Goal: Information Seeking & Learning: Learn about a topic

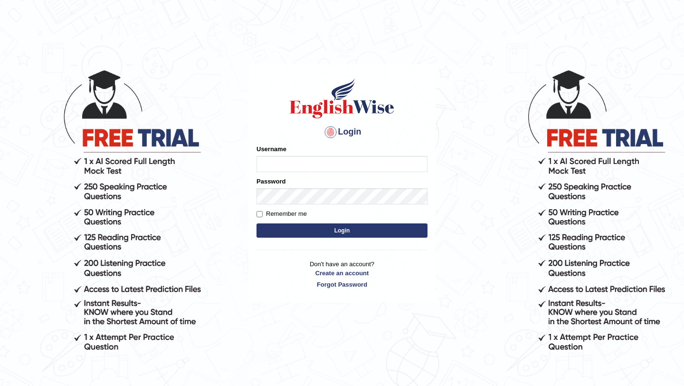
type input "jomarbanquisio91"
click at [305, 232] on button "Login" at bounding box center [342, 230] width 171 height 14
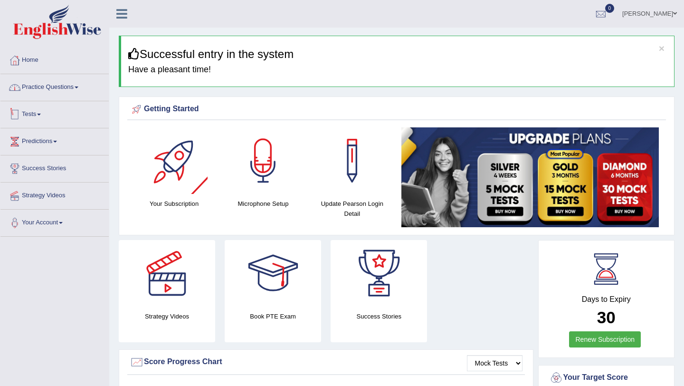
click at [74, 86] on link "Practice Questions" at bounding box center [54, 86] width 108 height 24
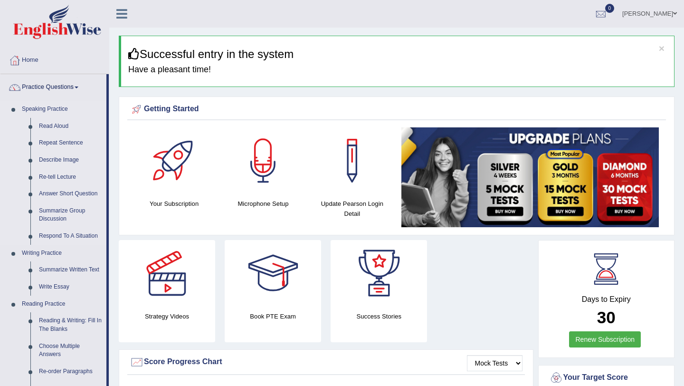
click at [62, 112] on link "Speaking Practice" at bounding box center [62, 109] width 89 height 17
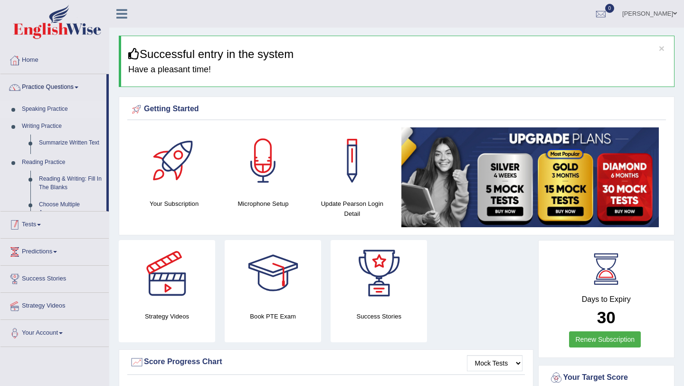
click at [62, 112] on link "Speaking Practice" at bounding box center [62, 109] width 89 height 17
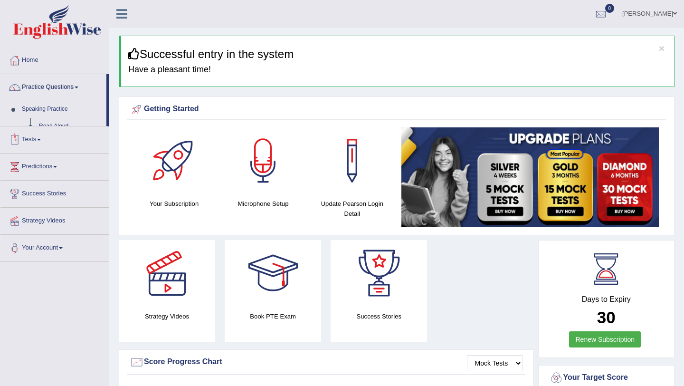
click at [62, 111] on ul "Home Practice Questions Speaking Practice Read Aloud Repeat Sentence Describe I…" at bounding box center [54, 154] width 108 height 215
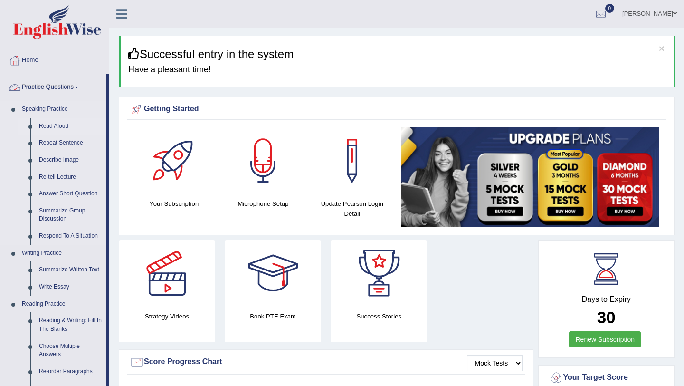
click at [54, 127] on link "Read Aloud" at bounding box center [71, 126] width 72 height 17
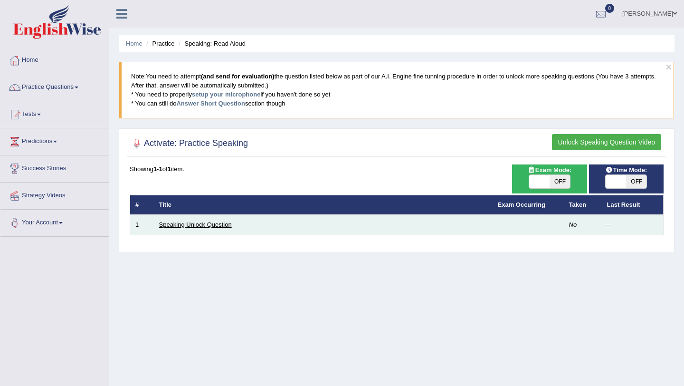
click at [177, 224] on link "Speaking Unlock Question" at bounding box center [195, 224] width 73 height 7
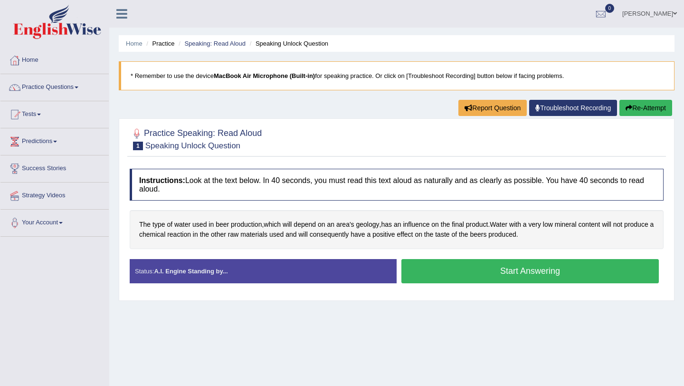
click at [451, 273] on button "Start Answering" at bounding box center [531, 271] width 258 height 24
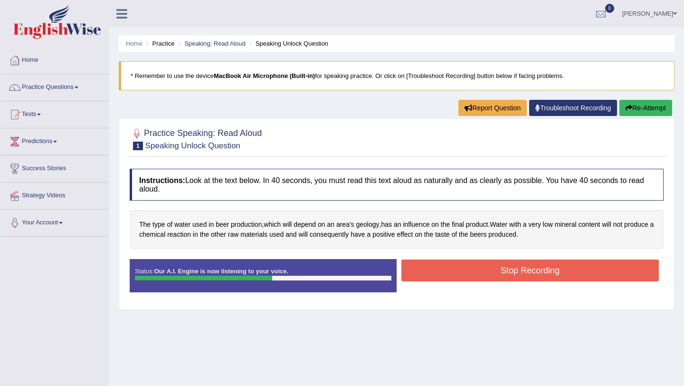
click at [480, 263] on button "Stop Recording" at bounding box center [531, 270] width 258 height 22
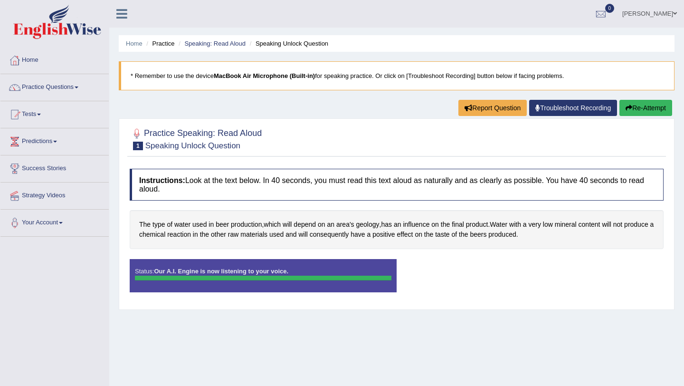
click at [648, 106] on button "Re-Attempt" at bounding box center [646, 108] width 53 height 16
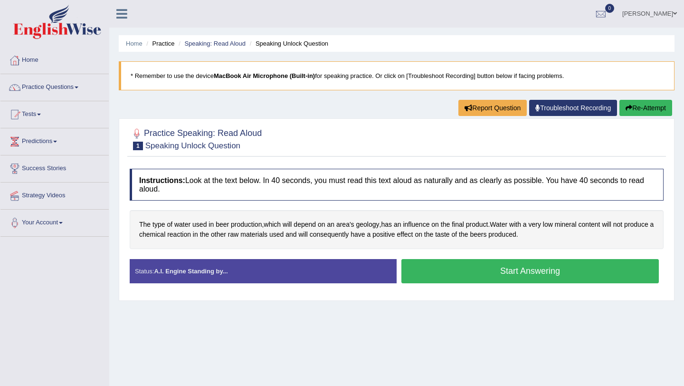
click at [541, 275] on button "Start Answering" at bounding box center [531, 271] width 258 height 24
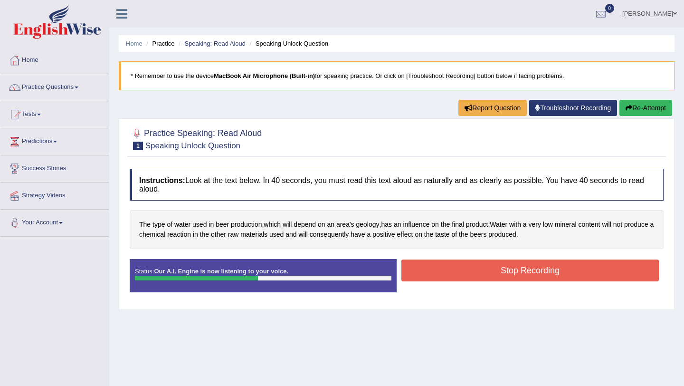
click at [417, 274] on button "Stop Recording" at bounding box center [531, 270] width 258 height 22
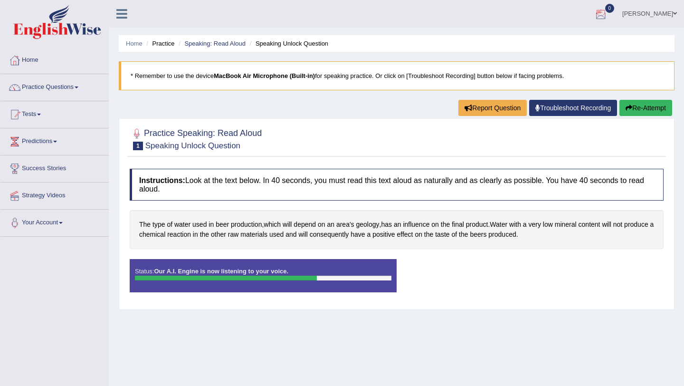
click at [642, 9] on link "[PERSON_NAME]" at bounding box center [649, 12] width 69 height 25
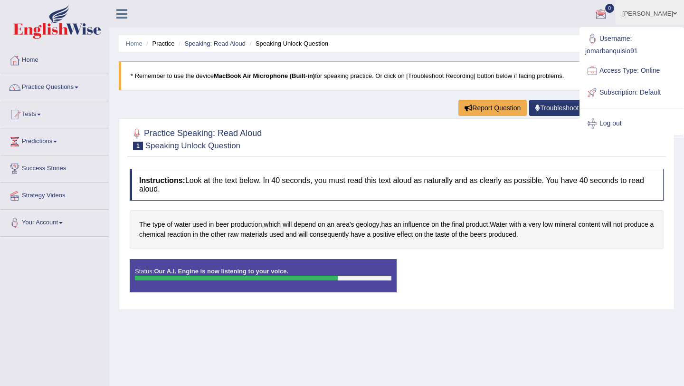
click at [642, 13] on link "[PERSON_NAME]" at bounding box center [649, 12] width 69 height 25
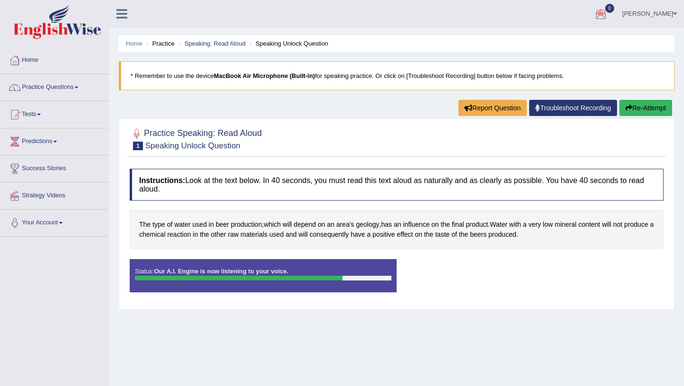
click at [643, 16] on link "[PERSON_NAME]" at bounding box center [649, 12] width 69 height 25
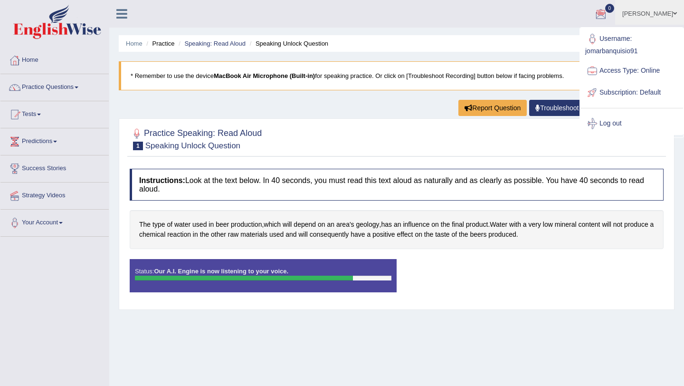
click at [643, 16] on link "[PERSON_NAME]" at bounding box center [649, 12] width 69 height 25
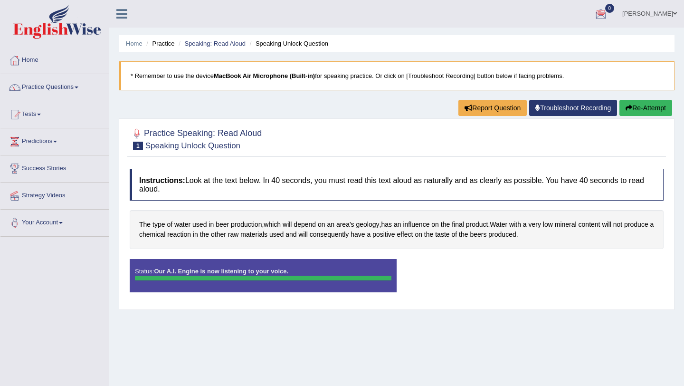
click at [220, 277] on div at bounding box center [263, 278] width 257 height 5
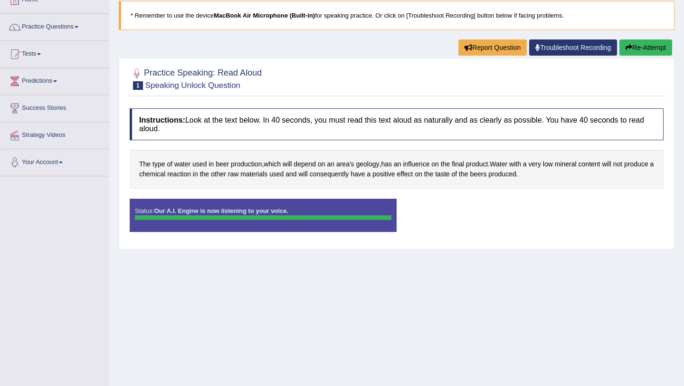
scroll to position [62, 0]
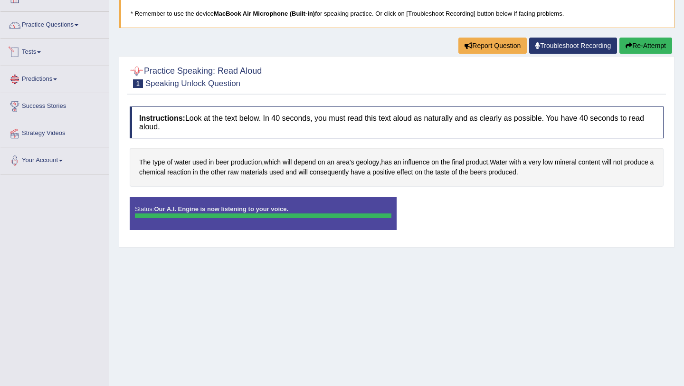
click at [73, 85] on link "Predictions" at bounding box center [54, 78] width 108 height 24
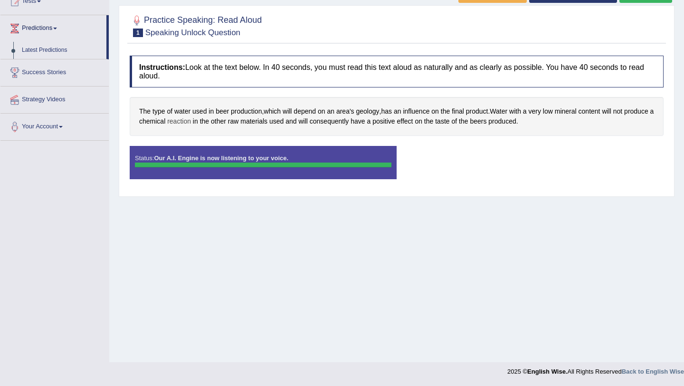
scroll to position [0, 0]
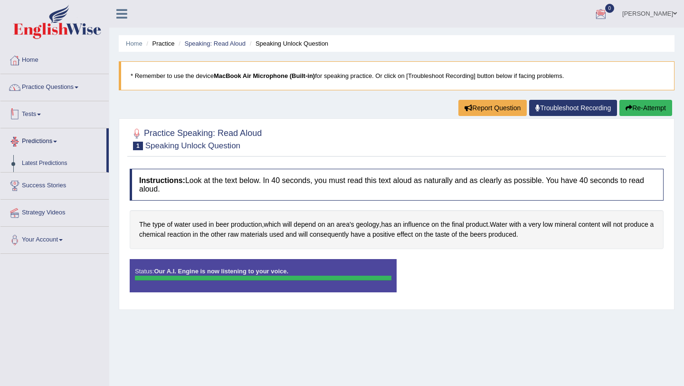
click at [65, 93] on link "Practice Questions" at bounding box center [54, 86] width 108 height 24
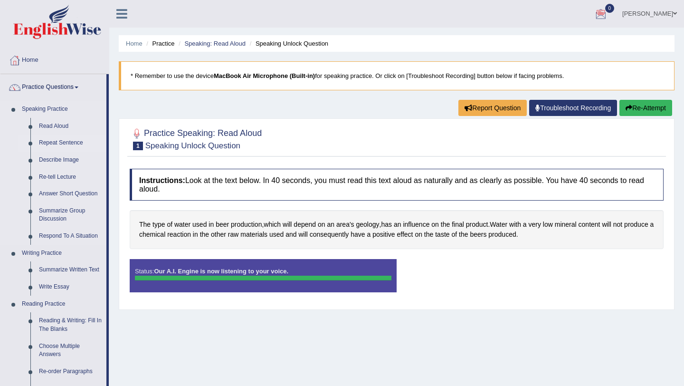
click at [60, 141] on link "Repeat Sentence" at bounding box center [71, 142] width 72 height 17
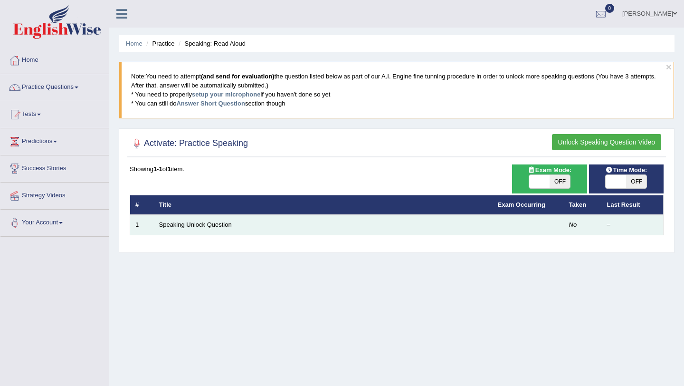
click at [245, 228] on td "Speaking Unlock Question" at bounding box center [323, 225] width 339 height 20
click at [226, 223] on link "Speaking Unlock Question" at bounding box center [195, 224] width 73 height 7
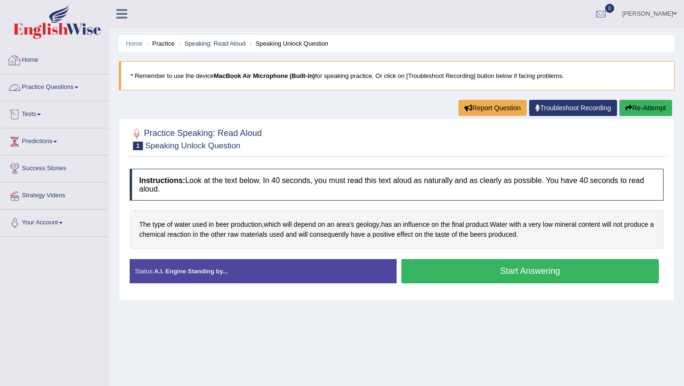
click at [81, 82] on link "Practice Questions" at bounding box center [54, 86] width 108 height 24
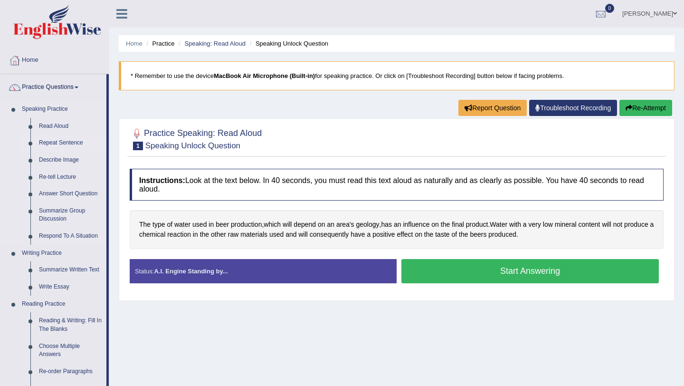
click at [68, 143] on link "Repeat Sentence" at bounding box center [71, 142] width 72 height 17
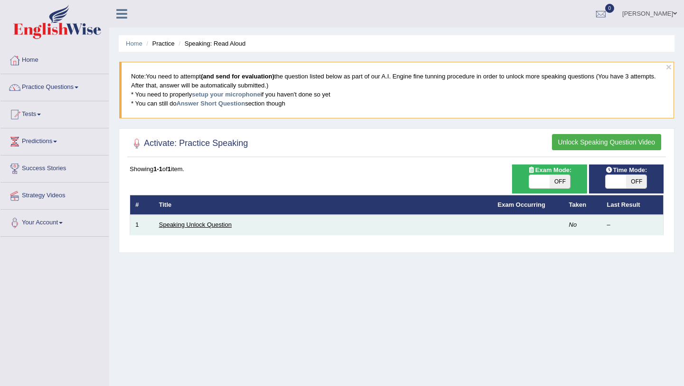
click at [219, 226] on link "Speaking Unlock Question" at bounding box center [195, 224] width 73 height 7
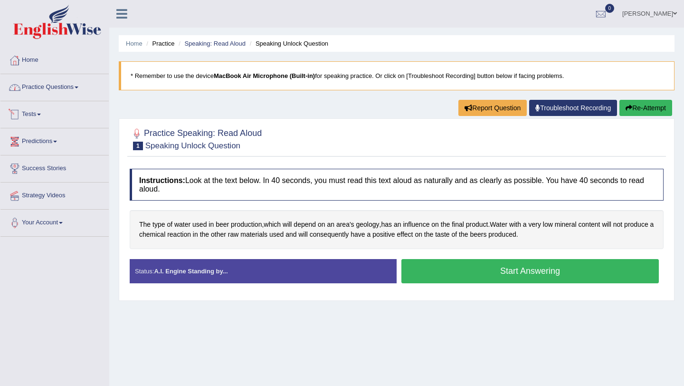
click at [67, 95] on link "Practice Questions" at bounding box center [54, 86] width 108 height 24
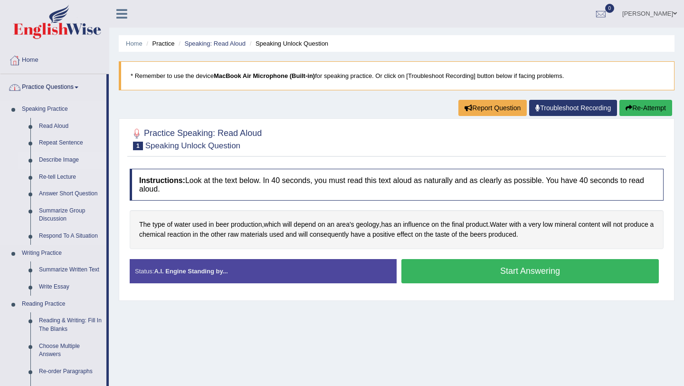
click at [62, 158] on link "Describe Image" at bounding box center [71, 160] width 72 height 17
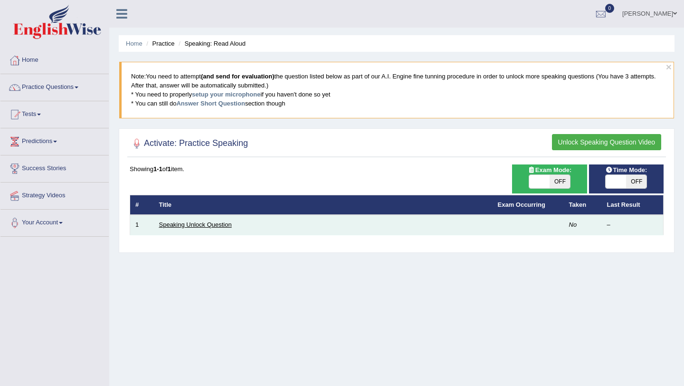
click at [197, 225] on link "Speaking Unlock Question" at bounding box center [195, 224] width 73 height 7
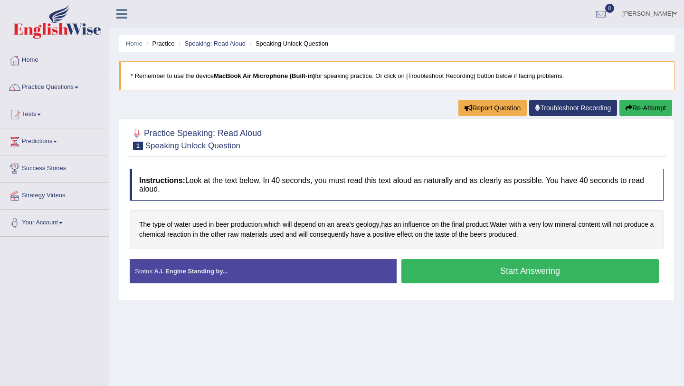
click at [223, 279] on div "Status: A.I. Engine Standing by..." at bounding box center [263, 271] width 267 height 24
click at [64, 81] on link "Practice Questions" at bounding box center [54, 86] width 108 height 24
click at [41, 124] on link "Tests" at bounding box center [54, 113] width 108 height 24
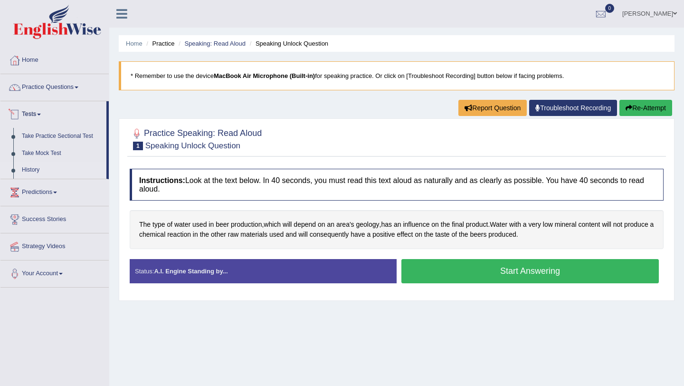
click at [36, 166] on link "History" at bounding box center [62, 170] width 89 height 17
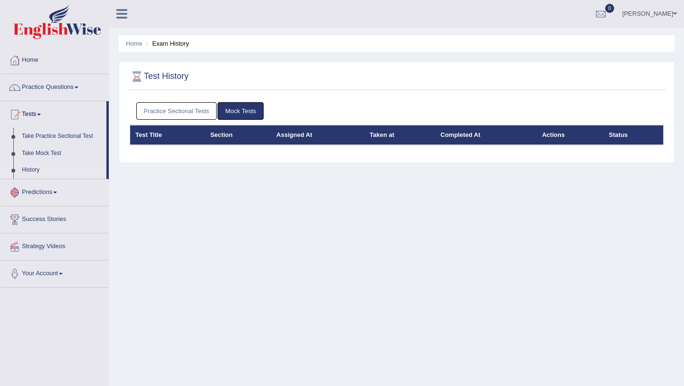
click at [46, 195] on link "Predictions" at bounding box center [54, 191] width 108 height 24
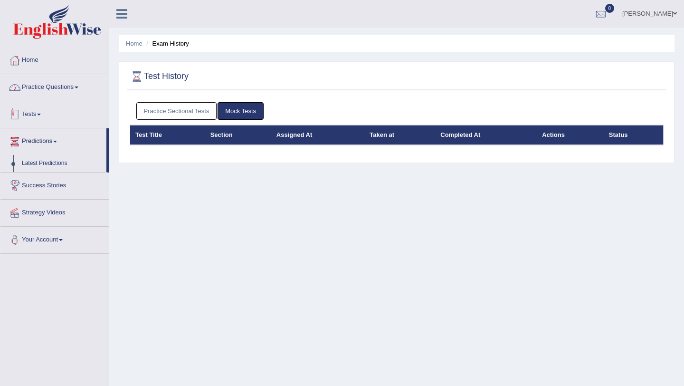
click at [53, 90] on link "Practice Questions" at bounding box center [54, 86] width 108 height 24
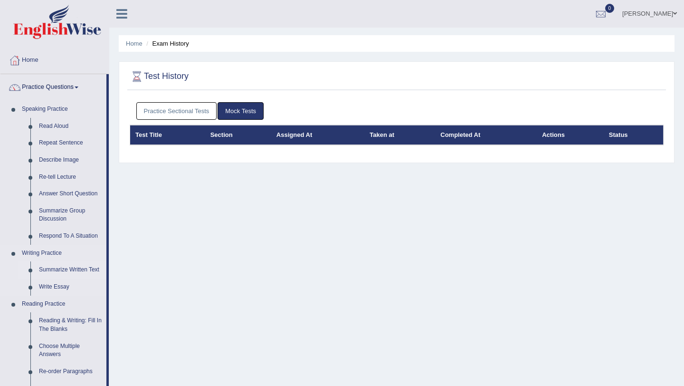
click at [58, 271] on link "Summarize Written Text" at bounding box center [71, 269] width 72 height 17
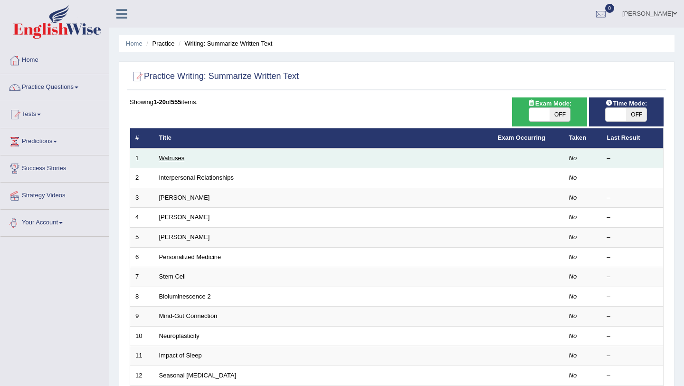
click at [182, 162] on link "Walruses" at bounding box center [172, 157] width 26 height 7
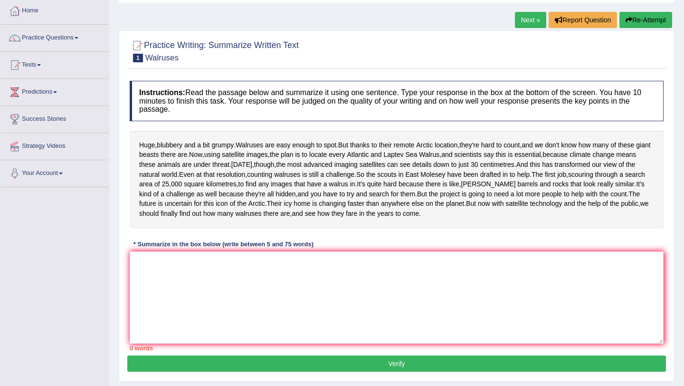
scroll to position [51, 0]
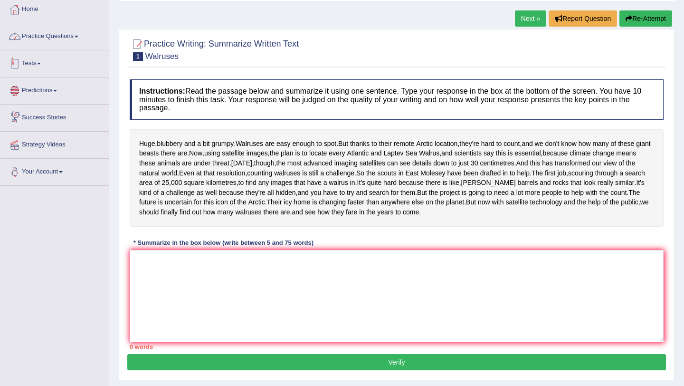
click at [66, 38] on link "Practice Questions" at bounding box center [54, 35] width 108 height 24
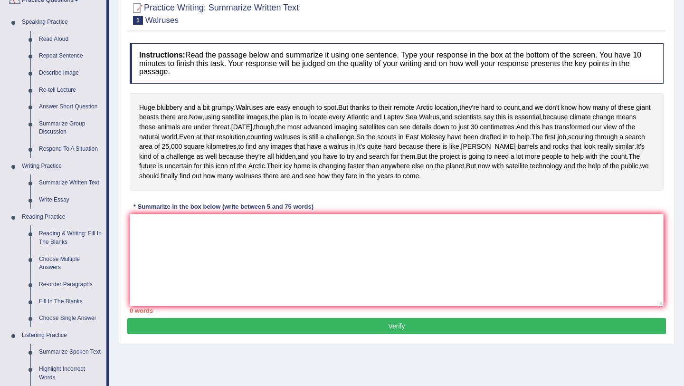
scroll to position [97, 0]
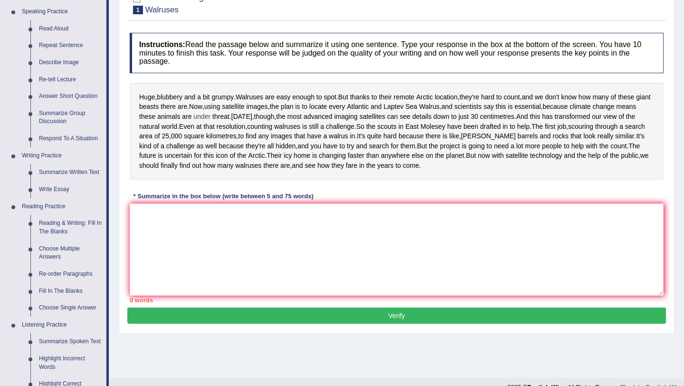
drag, startPoint x: 139, startPoint y: 96, endPoint x: 225, endPoint y: 118, distance: 88.4
click at [225, 119] on div "Huge , blubbery and a bit grumpy . Walruses are easy enough to spot . But thank…" at bounding box center [397, 131] width 534 height 97
drag, startPoint x: 142, startPoint y: 94, endPoint x: 184, endPoint y: 107, distance: 44.3
click at [181, 106] on div "Huge , blubbery and a bit grumpy . Walruses are easy enough to spot . But thank…" at bounding box center [397, 131] width 534 height 97
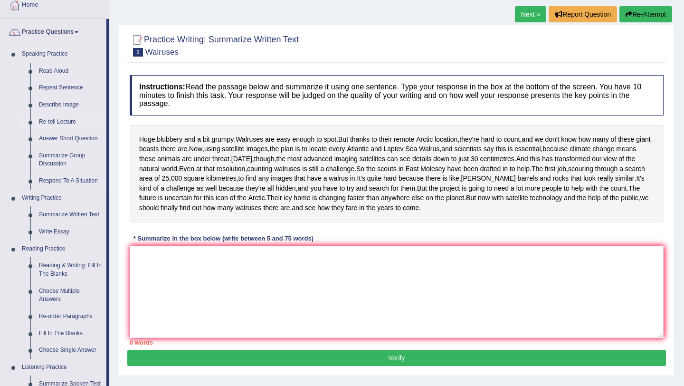
scroll to position [56, 0]
click at [60, 70] on link "Read Aloud" at bounding box center [71, 70] width 72 height 17
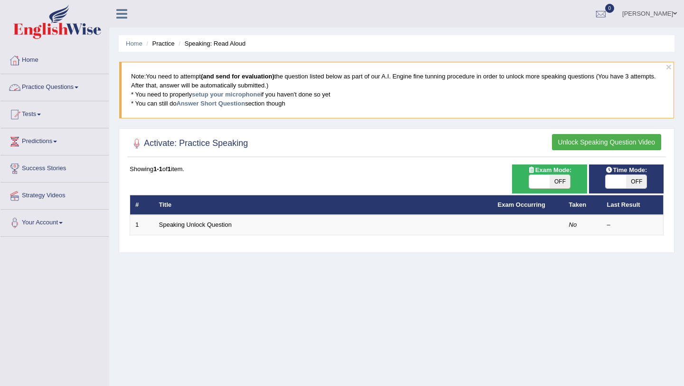
click at [59, 87] on link "Practice Questions" at bounding box center [54, 86] width 108 height 24
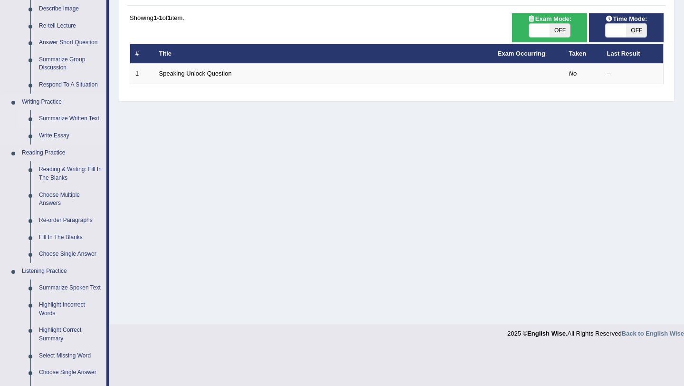
scroll to position [154, 0]
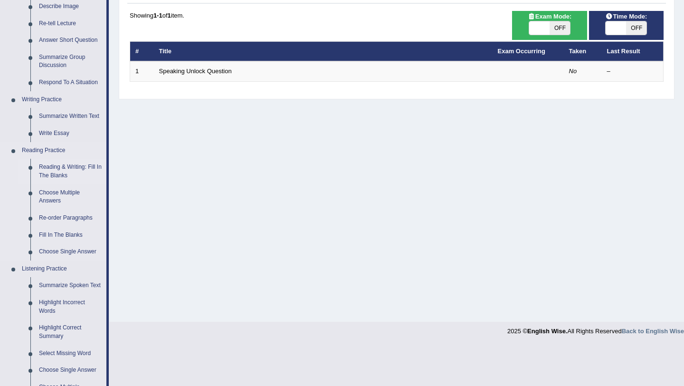
click at [59, 170] on link "Reading & Writing: Fill In The Blanks" at bounding box center [71, 171] width 72 height 25
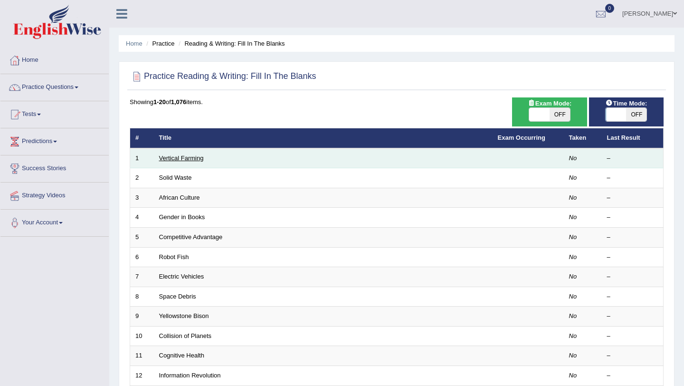
click at [159, 159] on link "Vertical Farming" at bounding box center [181, 157] width 45 height 7
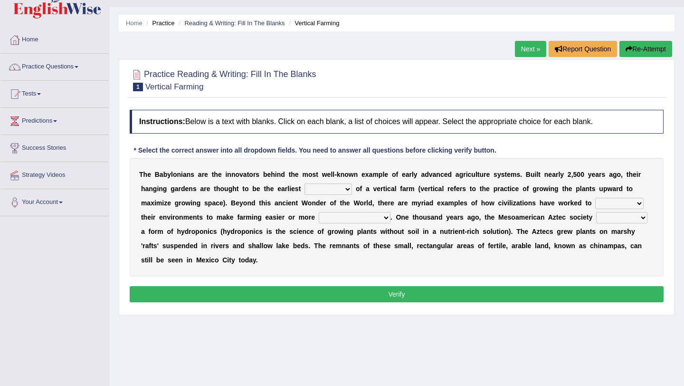
scroll to position [22, 0]
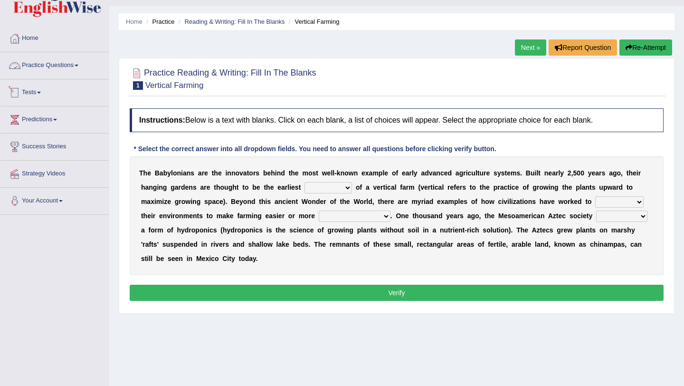
click at [77, 68] on link "Practice Questions" at bounding box center [54, 64] width 108 height 24
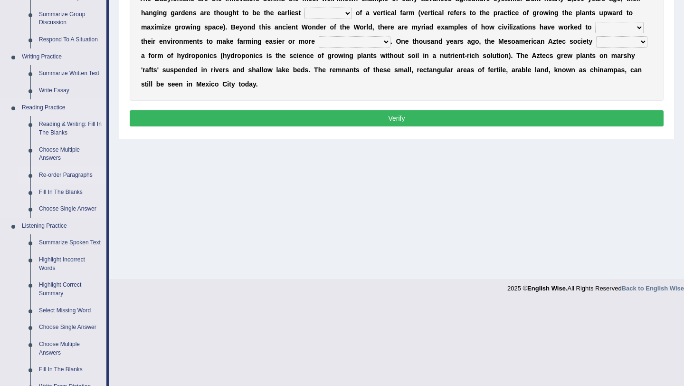
scroll to position [197, 0]
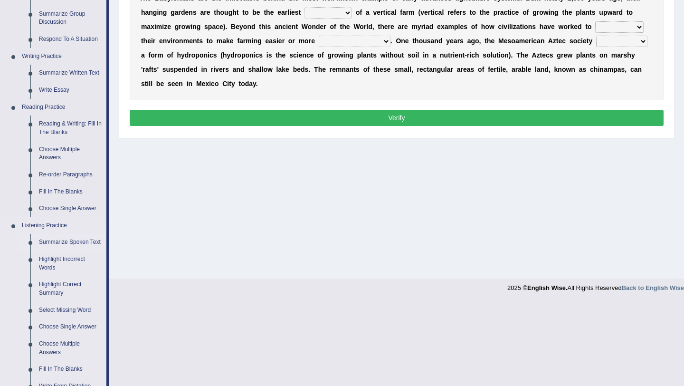
click at [64, 240] on link "Summarize Spoken Text" at bounding box center [71, 242] width 72 height 17
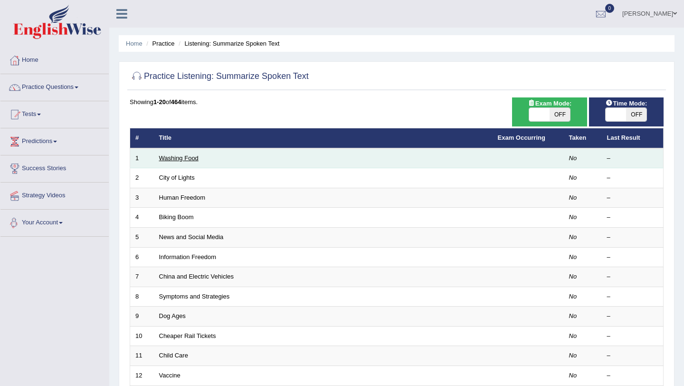
click at [187, 160] on link "Washing Food" at bounding box center [178, 157] width 39 height 7
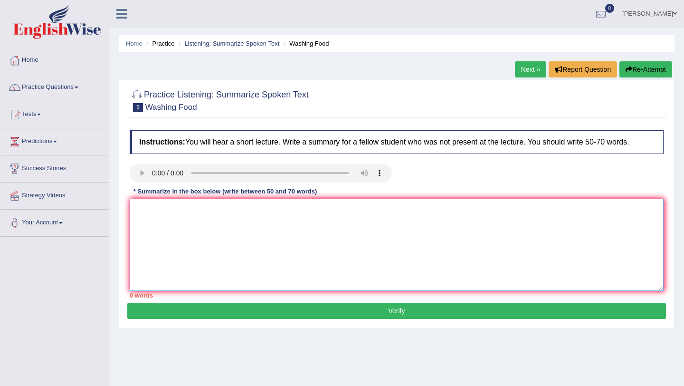
click at [171, 224] on textarea at bounding box center [397, 245] width 534 height 92
type textarea "t"
type textarea "The lecture says about the produce like vegetables. To be wash first to avoid c…"
click at [192, 306] on button "Verify" at bounding box center [396, 311] width 539 height 16
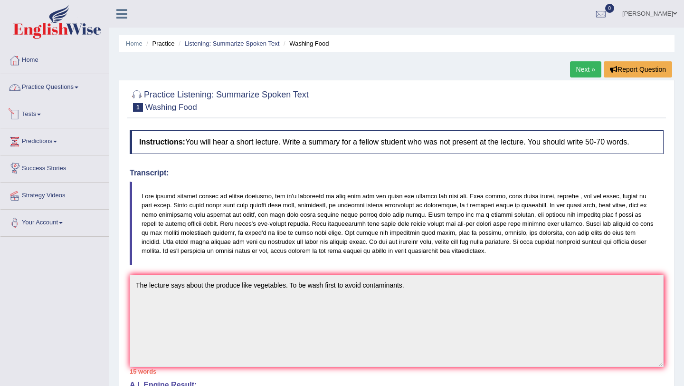
click at [82, 91] on link "Practice Questions" at bounding box center [54, 86] width 108 height 24
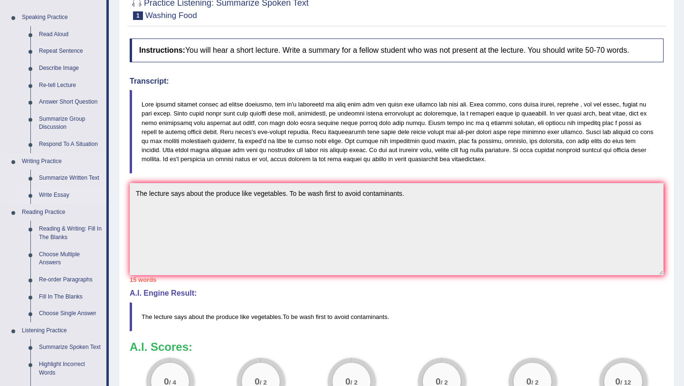
scroll to position [102, 0]
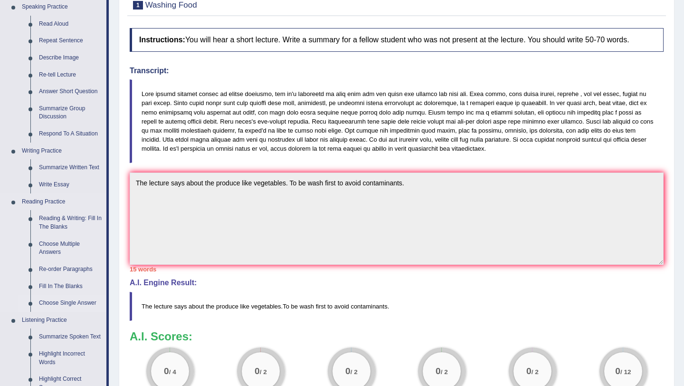
click at [72, 303] on link "Choose Single Answer" at bounding box center [71, 303] width 72 height 17
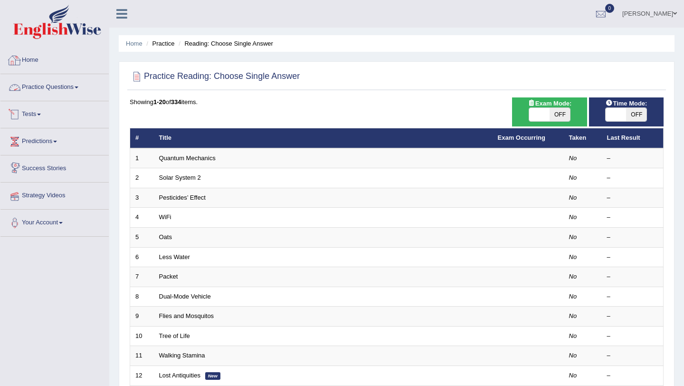
click at [52, 86] on link "Practice Questions" at bounding box center [54, 86] width 108 height 24
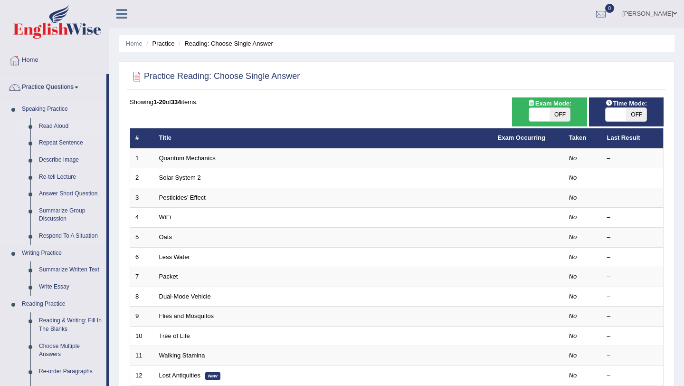
click at [63, 128] on link "Read Aloud" at bounding box center [71, 126] width 72 height 17
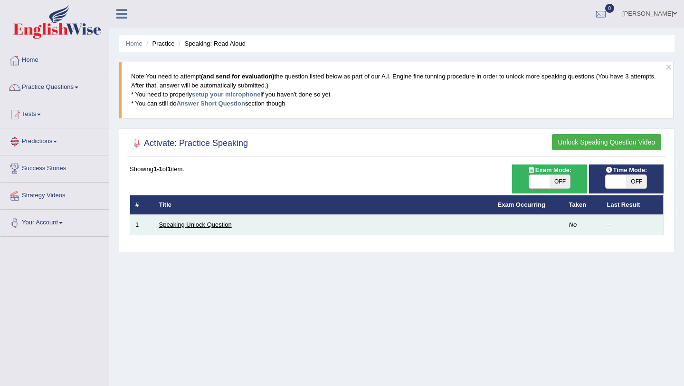
click at [168, 222] on link "Speaking Unlock Question" at bounding box center [195, 224] width 73 height 7
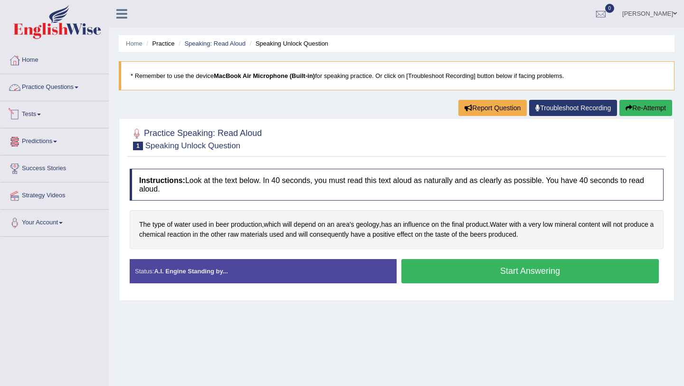
click at [68, 79] on link "Practice Questions" at bounding box center [54, 86] width 108 height 24
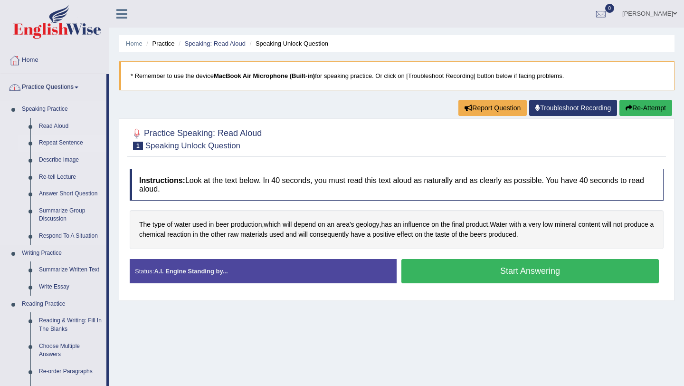
click at [76, 143] on link "Repeat Sentence" at bounding box center [71, 142] width 72 height 17
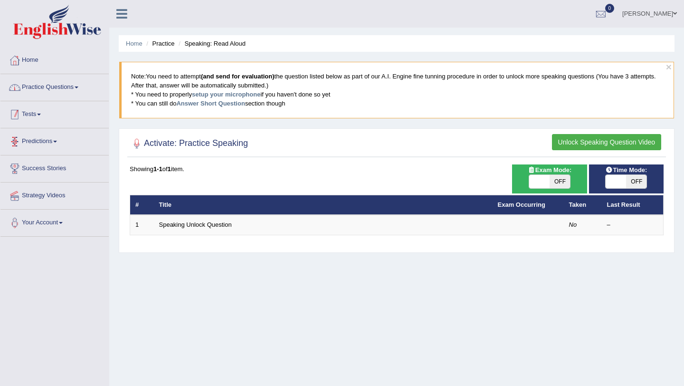
click at [41, 83] on link "Practice Questions" at bounding box center [54, 86] width 108 height 24
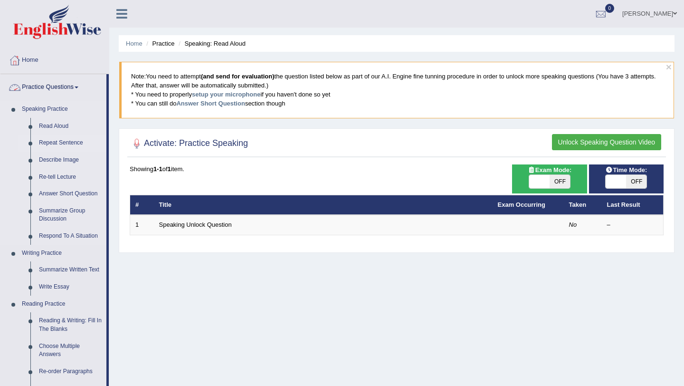
click at [56, 144] on link "Repeat Sentence" at bounding box center [71, 142] width 72 height 17
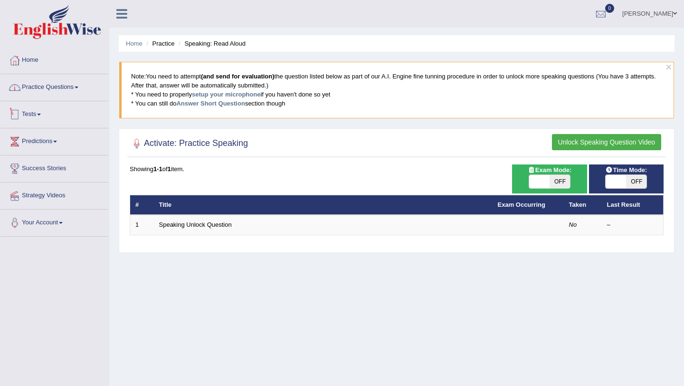
click at [57, 90] on link "Practice Questions" at bounding box center [54, 86] width 108 height 24
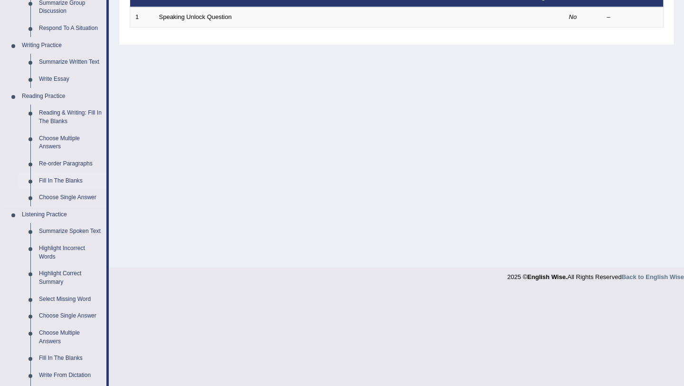
scroll to position [210, 0]
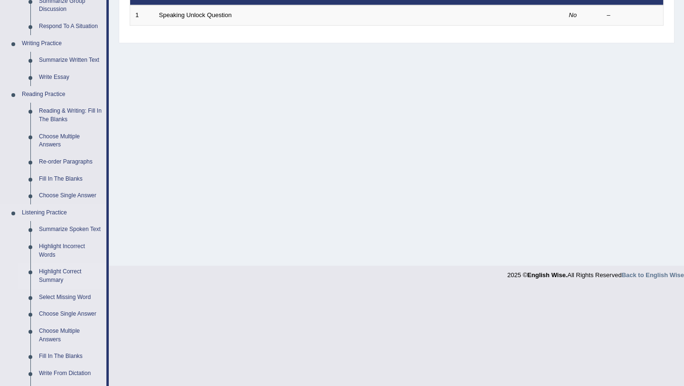
click at [63, 281] on link "Highlight Correct Summary" at bounding box center [71, 275] width 72 height 25
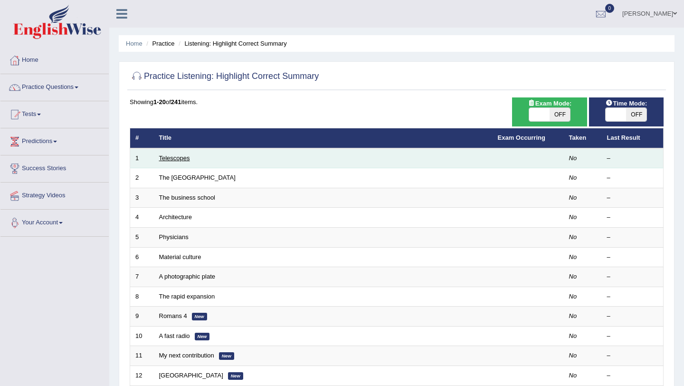
click at [175, 159] on link "Telescopes" at bounding box center [174, 157] width 31 height 7
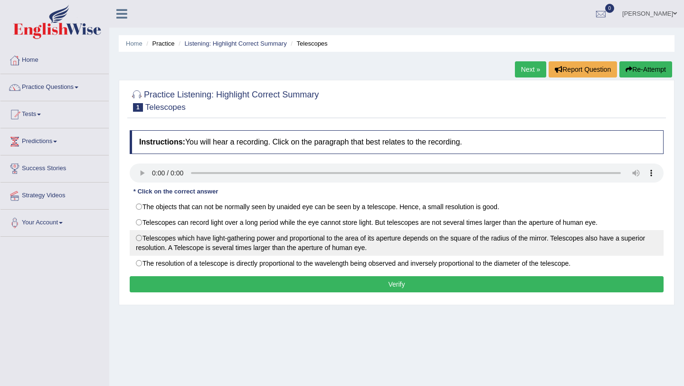
click at [142, 236] on label "Telescopes which have light-gathering power and proportional to the area of its…" at bounding box center [397, 243] width 534 height 26
radio input "true"
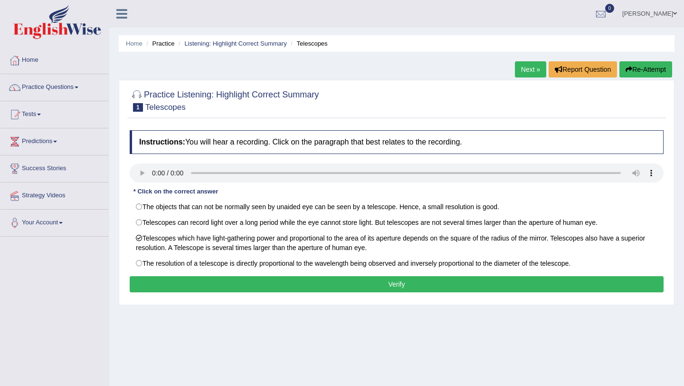
click at [219, 282] on button "Verify" at bounding box center [397, 284] width 534 height 16
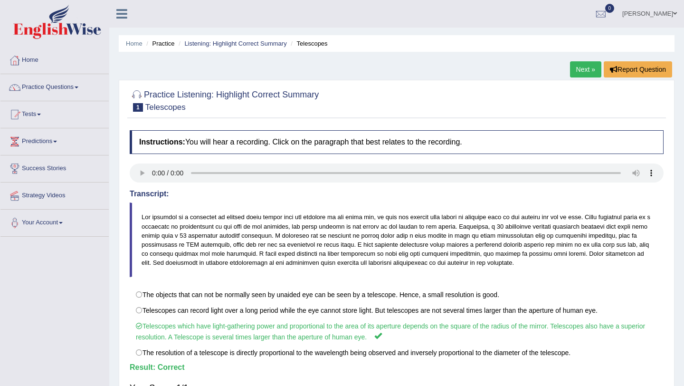
click at [581, 69] on link "Next »" at bounding box center [585, 69] width 31 height 16
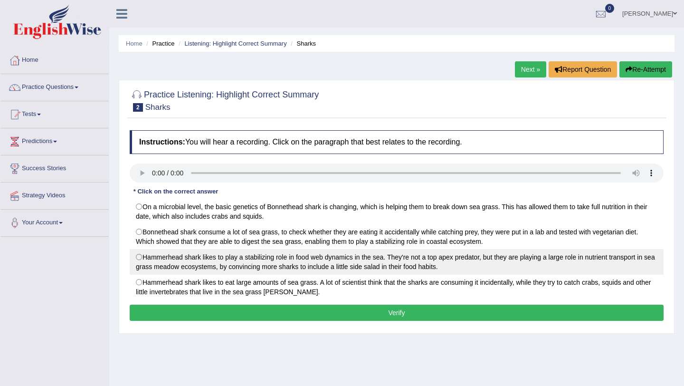
click at [141, 260] on label "Hammerhead shark likes to play a stabilizing role in food web dynamics in the s…" at bounding box center [397, 262] width 534 height 26
radio input "true"
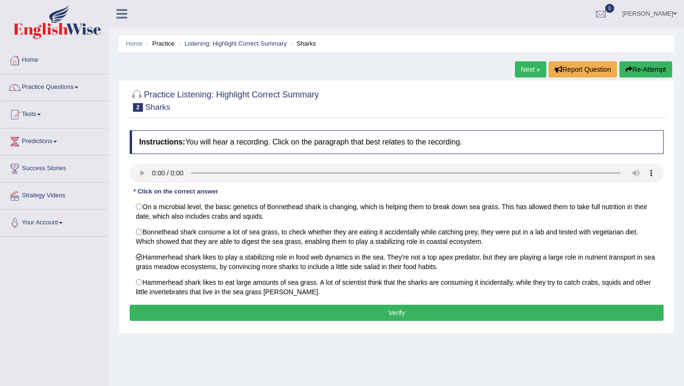
click at [208, 316] on button "Verify" at bounding box center [397, 313] width 534 height 16
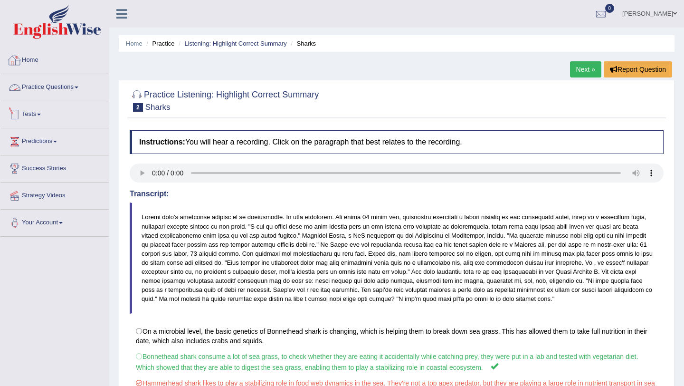
click at [58, 89] on link "Practice Questions" at bounding box center [54, 86] width 108 height 24
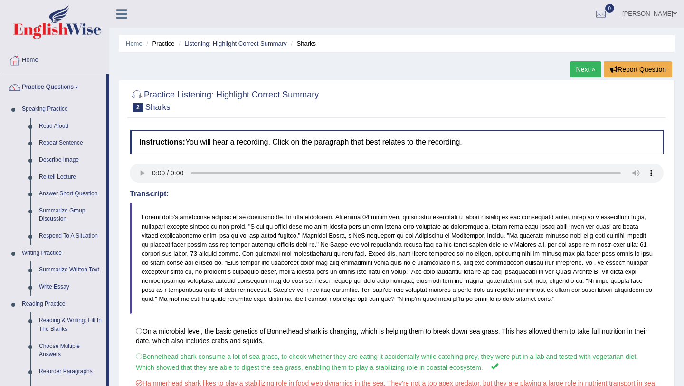
click at [570, 72] on link "Next »" at bounding box center [585, 69] width 31 height 16
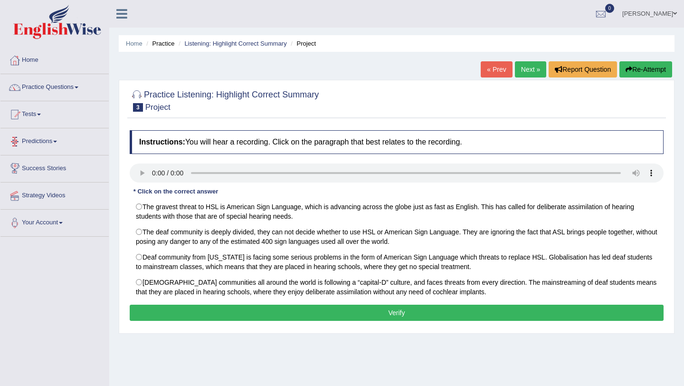
click at [68, 147] on link "Predictions" at bounding box center [54, 140] width 108 height 24
click at [59, 145] on link "Predictions" at bounding box center [53, 140] width 106 height 24
click at [59, 145] on link "Predictions" at bounding box center [54, 140] width 108 height 24
click at [64, 88] on link "Practice Questions" at bounding box center [54, 86] width 108 height 24
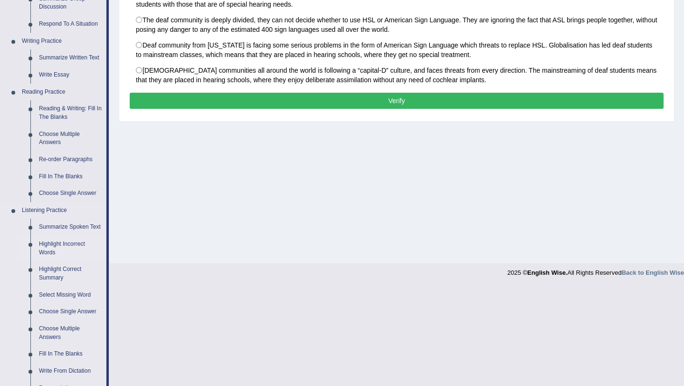
scroll to position [215, 0]
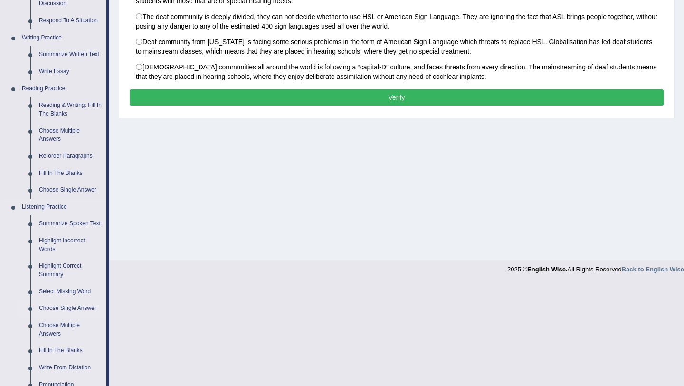
click at [62, 316] on link "Choose Single Answer" at bounding box center [71, 308] width 72 height 17
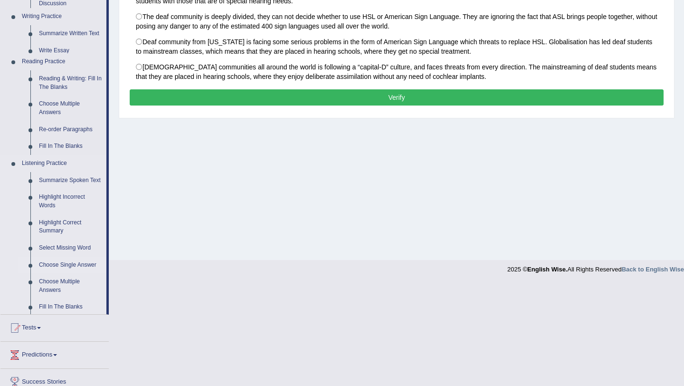
scroll to position [191, 0]
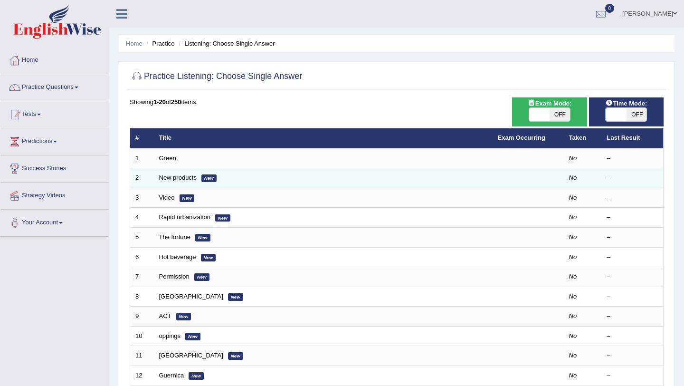
click at [206, 170] on td "New products New" at bounding box center [323, 178] width 339 height 20
click at [211, 173] on td "New products New" at bounding box center [323, 178] width 339 height 20
click at [186, 180] on link "New products" at bounding box center [178, 177] width 38 height 7
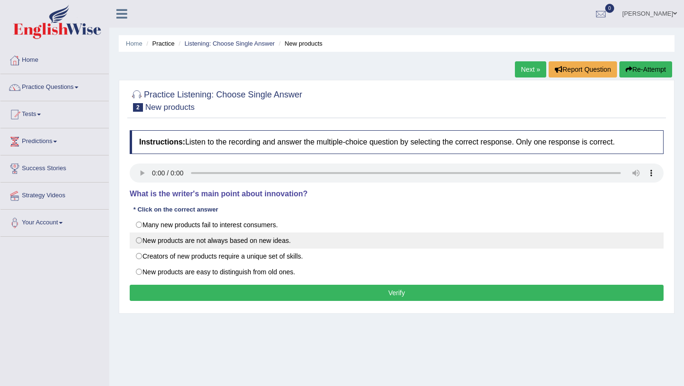
click at [141, 241] on label "New products are not always based on new ideas." at bounding box center [397, 240] width 534 height 16
radio input "true"
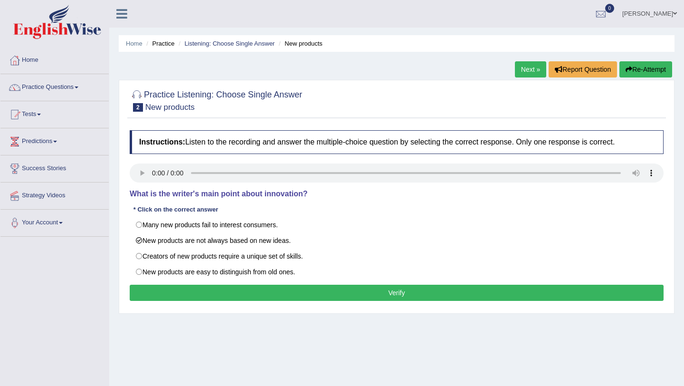
click at [188, 288] on button "Verify" at bounding box center [397, 293] width 534 height 16
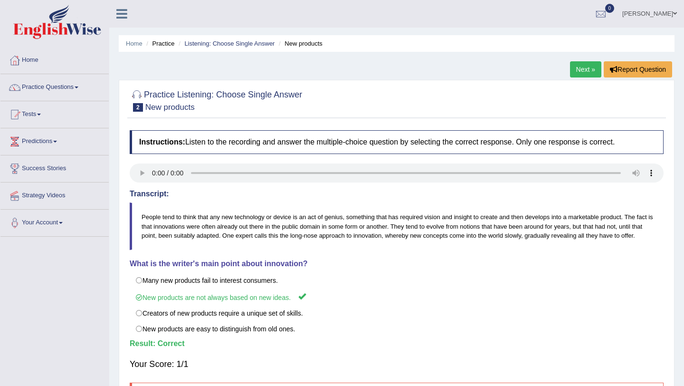
click at [595, 66] on link "Next »" at bounding box center [585, 69] width 31 height 16
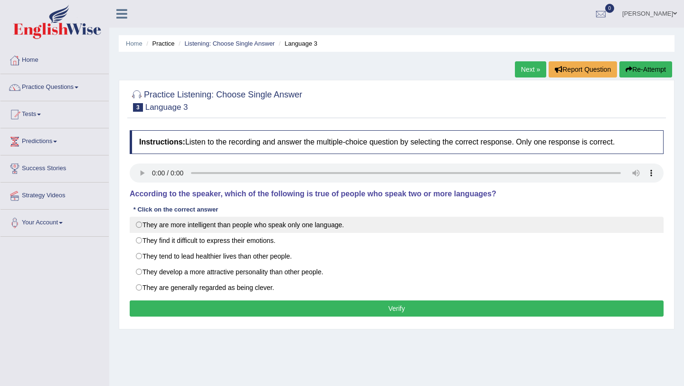
click at [140, 224] on label "They are more intelligent than people who speak only one language." at bounding box center [397, 225] width 534 height 16
radio input "true"
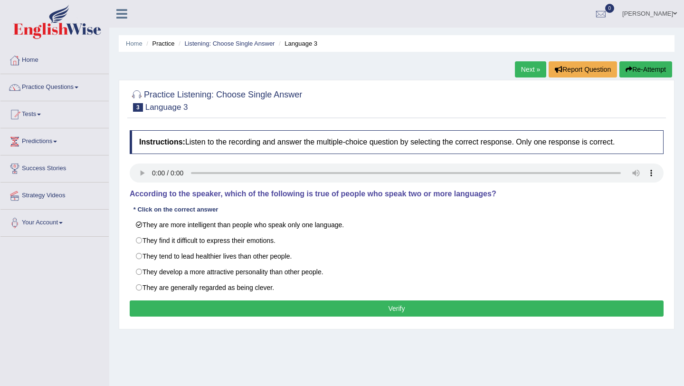
click at [190, 313] on button "Verify" at bounding box center [397, 308] width 534 height 16
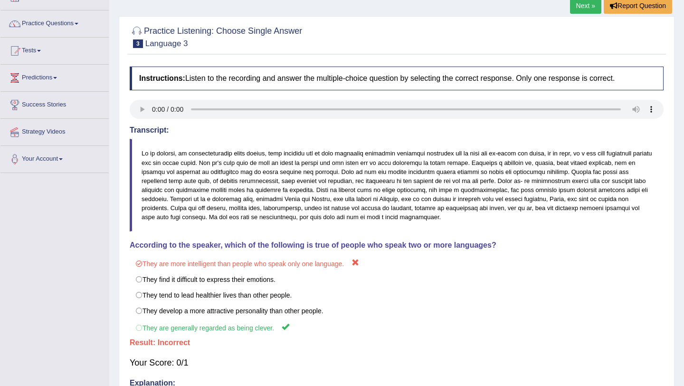
scroll to position [58, 0]
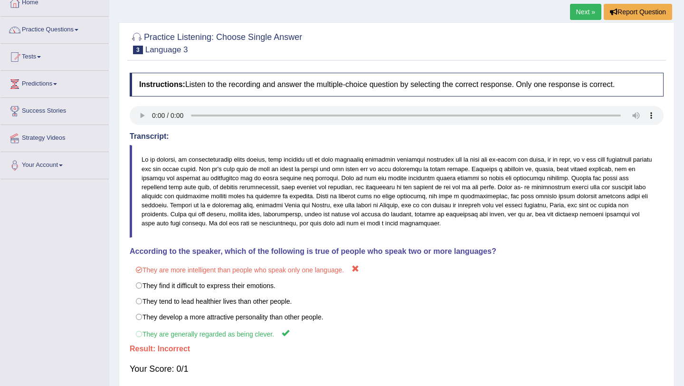
click at [586, 12] on link "Next »" at bounding box center [585, 12] width 31 height 16
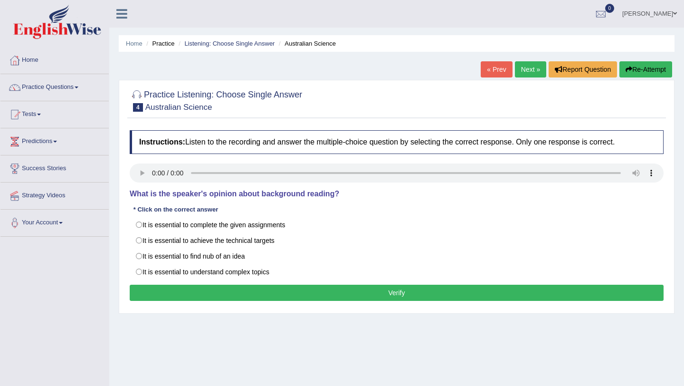
click at [215, 337] on div "Home Practice Listening: Choose Single Answer Australian Science « Prev Next » …" at bounding box center [396, 237] width 575 height 475
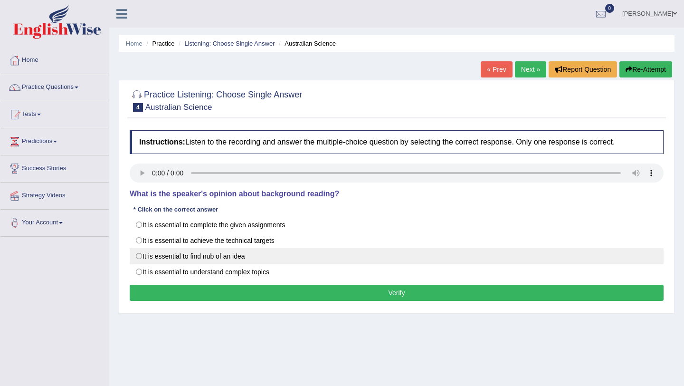
click at [141, 255] on label "It is essential to find nub of an idea" at bounding box center [397, 256] width 534 height 16
radio input "true"
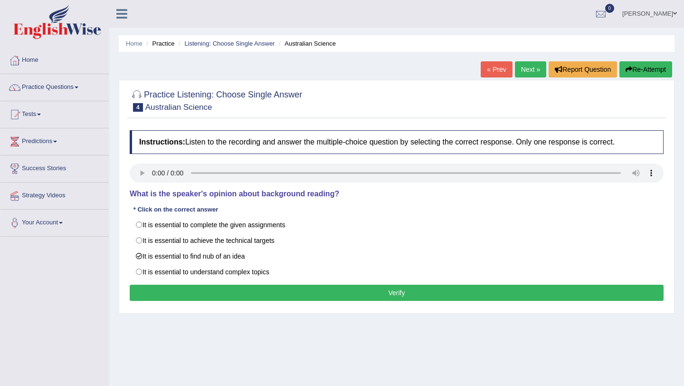
click at [208, 297] on button "Verify" at bounding box center [397, 293] width 534 height 16
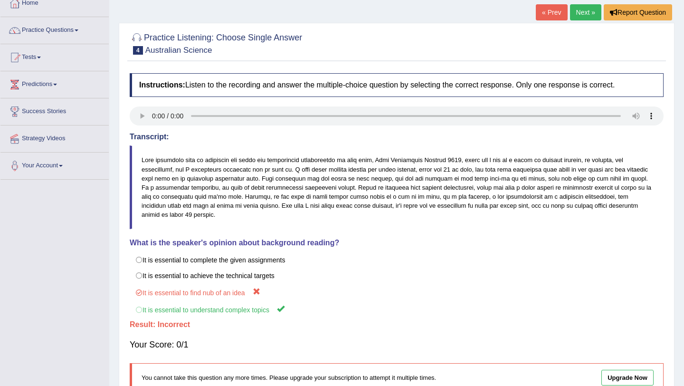
scroll to position [58, 0]
click at [583, 11] on link "Next »" at bounding box center [585, 12] width 31 height 16
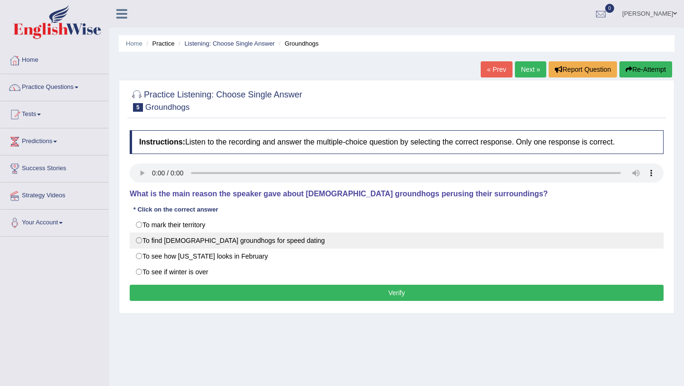
click at [141, 244] on label "To find female groundhogs for speed dating" at bounding box center [397, 240] width 534 height 16
radio input "true"
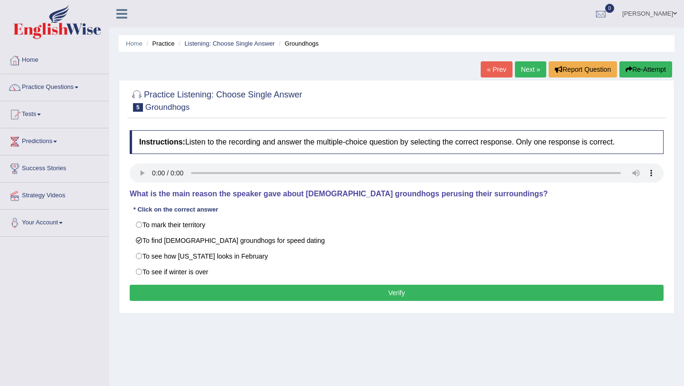
click at [160, 288] on button "Verify" at bounding box center [397, 293] width 534 height 16
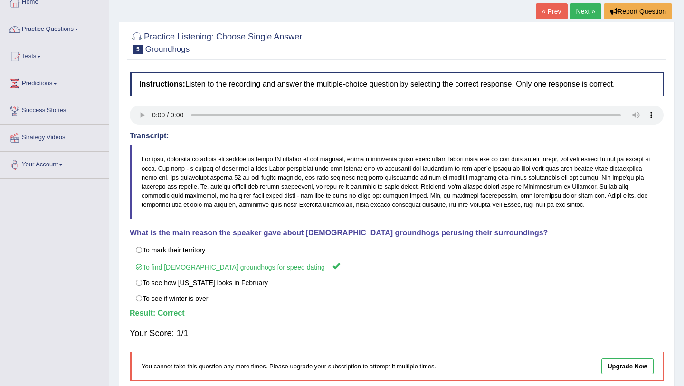
scroll to position [74, 0]
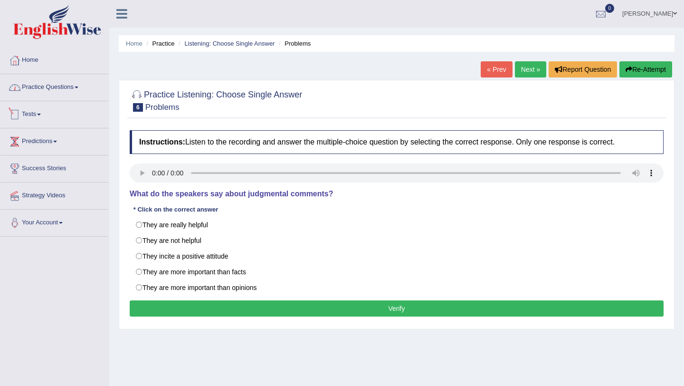
click at [81, 86] on link "Practice Questions" at bounding box center [54, 86] width 108 height 24
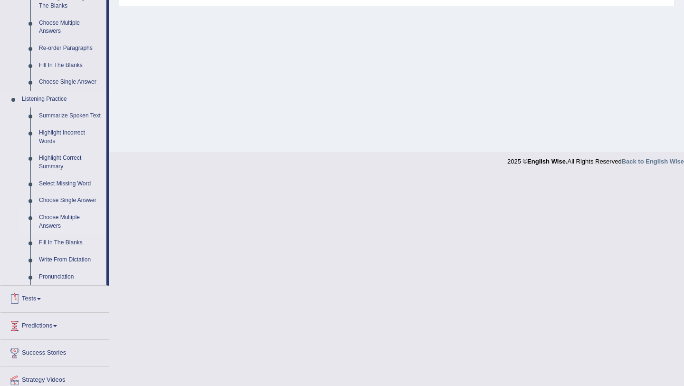
scroll to position [325, 0]
click at [62, 267] on link "Write From Dictation" at bounding box center [71, 257] width 72 height 17
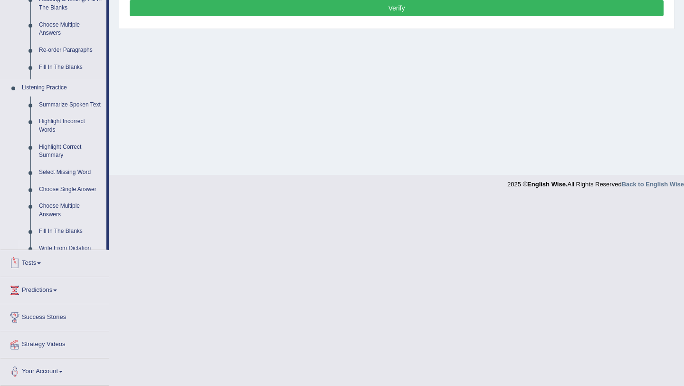
scroll to position [124, 0]
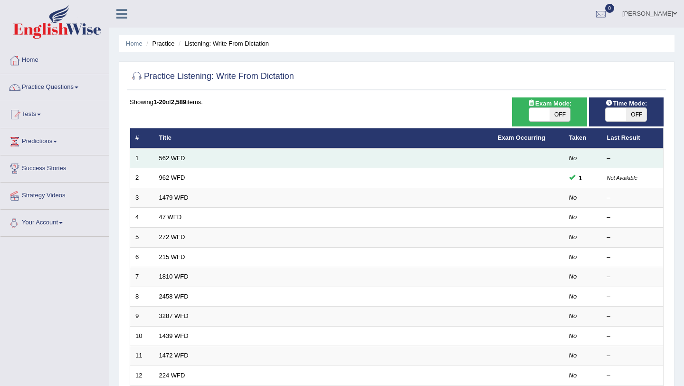
click at [173, 163] on td "562 WFD" at bounding box center [323, 158] width 339 height 20
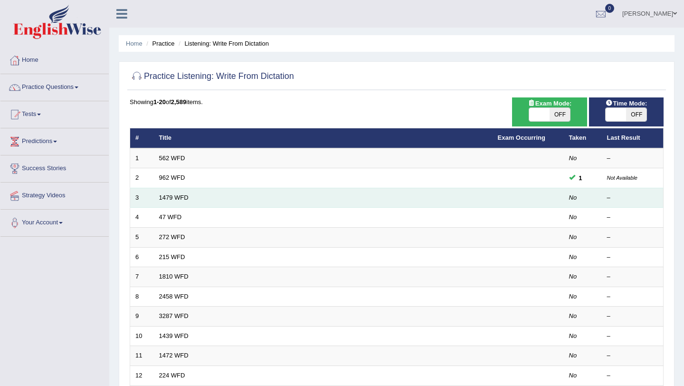
click at [183, 206] on td "1479 WFD" at bounding box center [323, 198] width 339 height 20
click at [175, 196] on link "1479 WFD" at bounding box center [173, 197] width 29 height 7
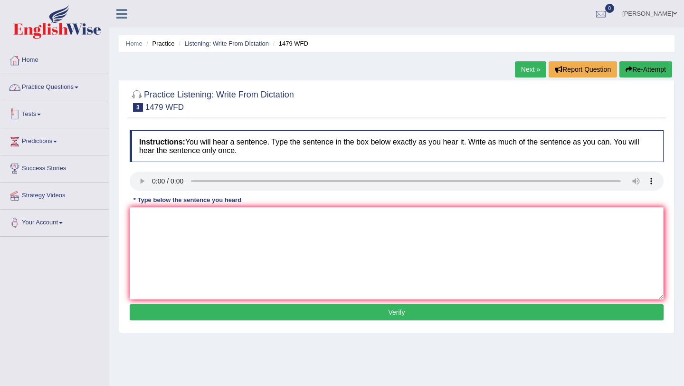
click at [85, 86] on link "Practice Questions" at bounding box center [54, 86] width 108 height 24
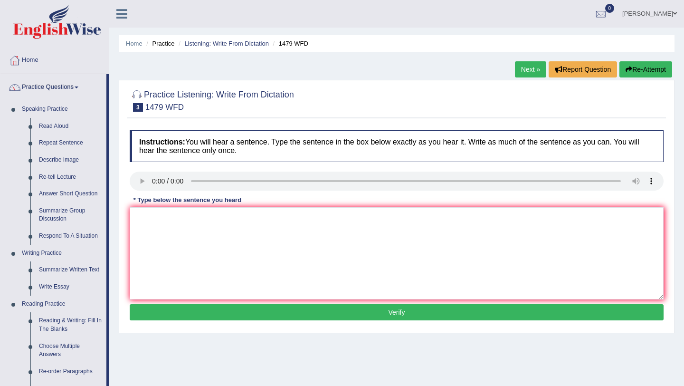
click at [528, 71] on link "Next »" at bounding box center [530, 69] width 31 height 16
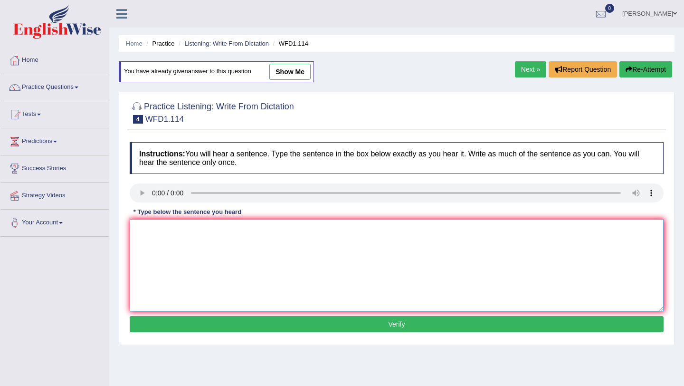
click at [165, 245] on textarea at bounding box center [397, 265] width 534 height 92
click at [524, 67] on link "Next »" at bounding box center [530, 69] width 31 height 16
click at [521, 69] on link "Next »" at bounding box center [530, 69] width 31 height 16
click at [523, 73] on link "Next »" at bounding box center [530, 69] width 31 height 16
click at [521, 68] on link "Next »" at bounding box center [530, 69] width 31 height 16
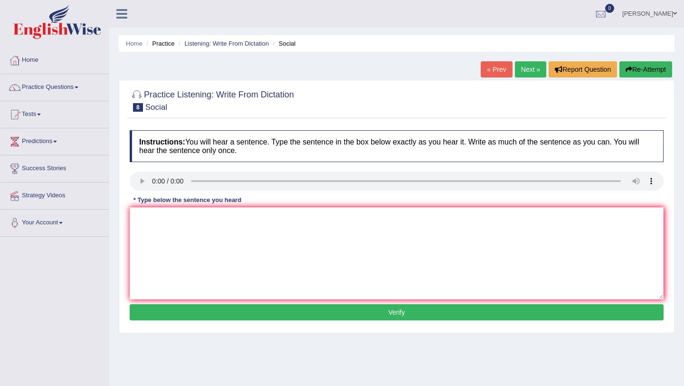
click at [525, 69] on link "Next »" at bounding box center [530, 69] width 31 height 16
click at [72, 90] on link "Practice Questions" at bounding box center [54, 86] width 108 height 24
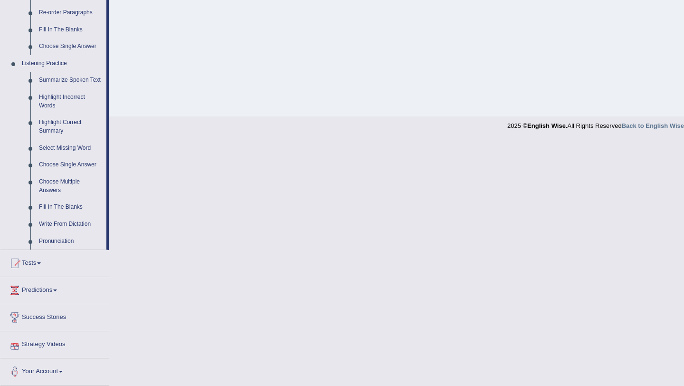
scroll to position [367, 0]
click at [56, 243] on link "Pronunciation" at bounding box center [71, 241] width 72 height 17
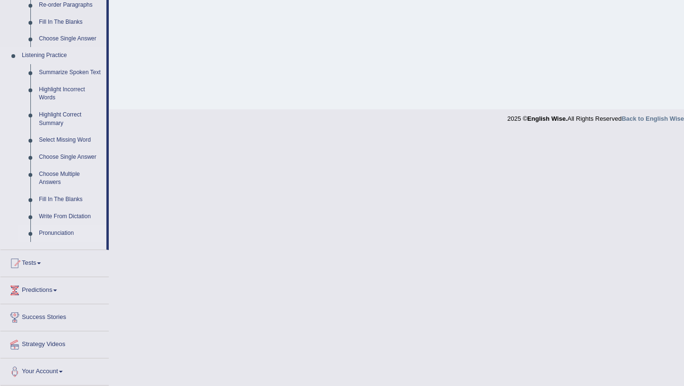
scroll to position [275, 0]
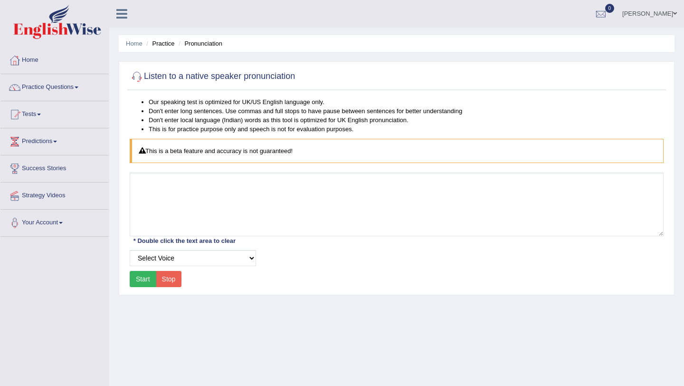
click at [137, 277] on button "Start" at bounding box center [143, 279] width 27 height 16
click at [139, 282] on button "Start" at bounding box center [143, 279] width 27 height 16
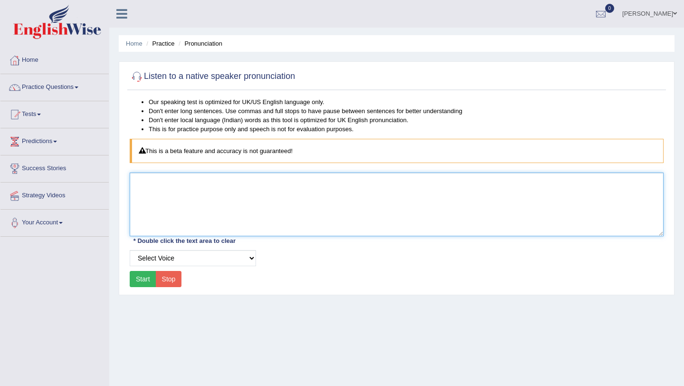
click at [165, 186] on textarea at bounding box center [397, 205] width 534 height 64
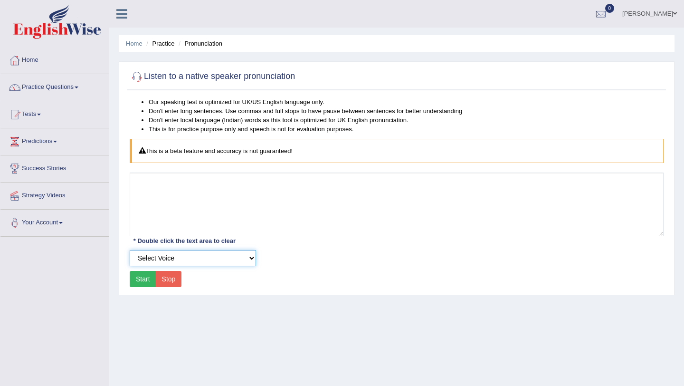
click at [181, 259] on select "Select Voice UK English Female UK English Male" at bounding box center [193, 258] width 126 height 16
select select "193"
click at [130, 250] on select "Select Voice UK English Female UK English Male" at bounding box center [193, 258] width 126 height 16
click at [146, 274] on button "Start" at bounding box center [143, 279] width 27 height 16
click at [56, 84] on link "Practice Questions" at bounding box center [54, 86] width 108 height 24
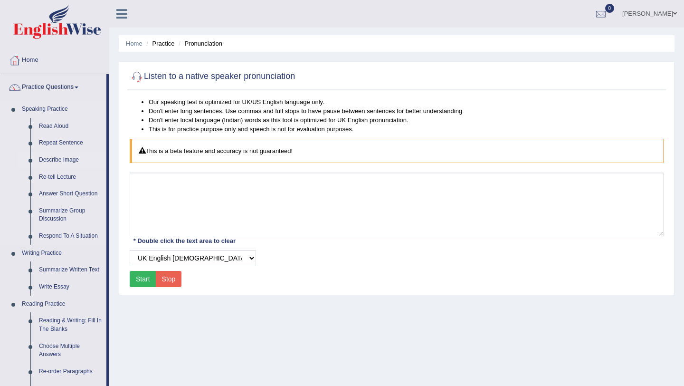
click at [71, 162] on link "Describe Image" at bounding box center [71, 160] width 72 height 17
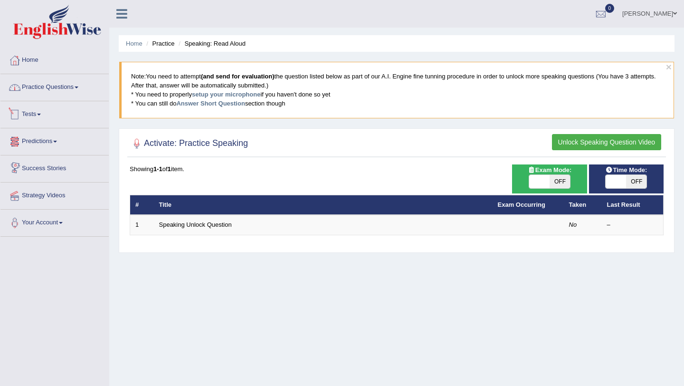
click at [62, 91] on link "Practice Questions" at bounding box center [54, 86] width 108 height 24
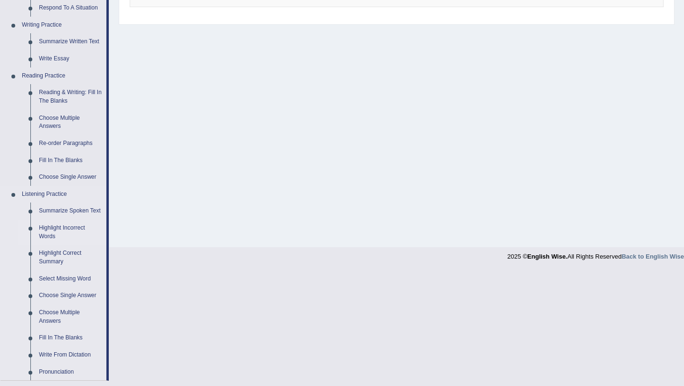
scroll to position [227, 0]
click at [76, 180] on link "Choose Single Answer" at bounding box center [71, 178] width 72 height 17
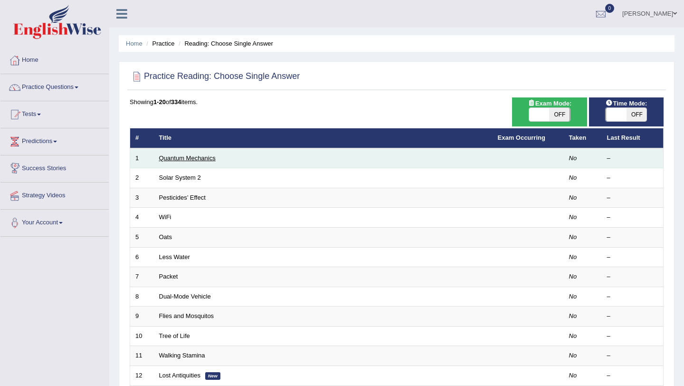
click at [181, 156] on link "Quantum Mechanics" at bounding box center [187, 157] width 57 height 7
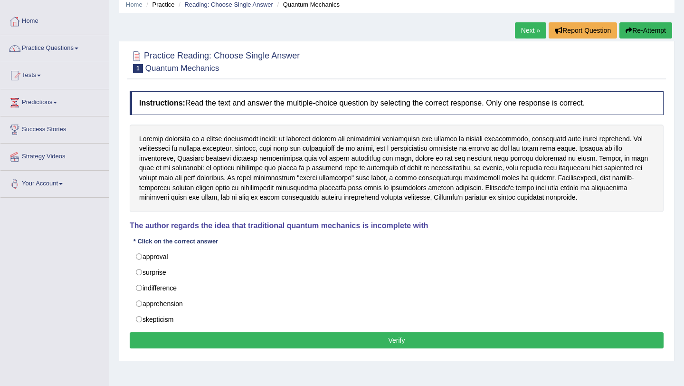
scroll to position [48, 0]
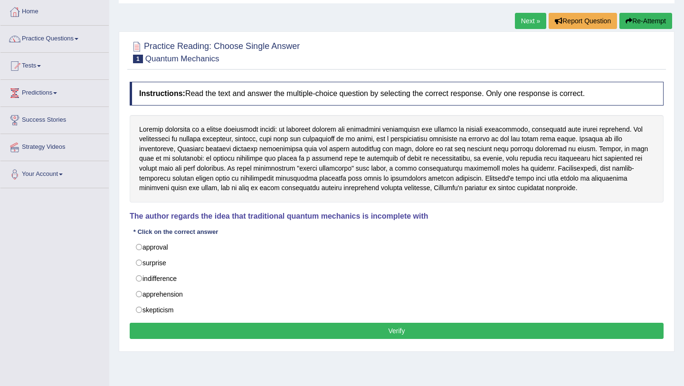
click at [219, 226] on div "Instructions: Read the text and answer the multiple-choice question by selectin…" at bounding box center [396, 211] width 539 height 269
